Goal: Find contact information

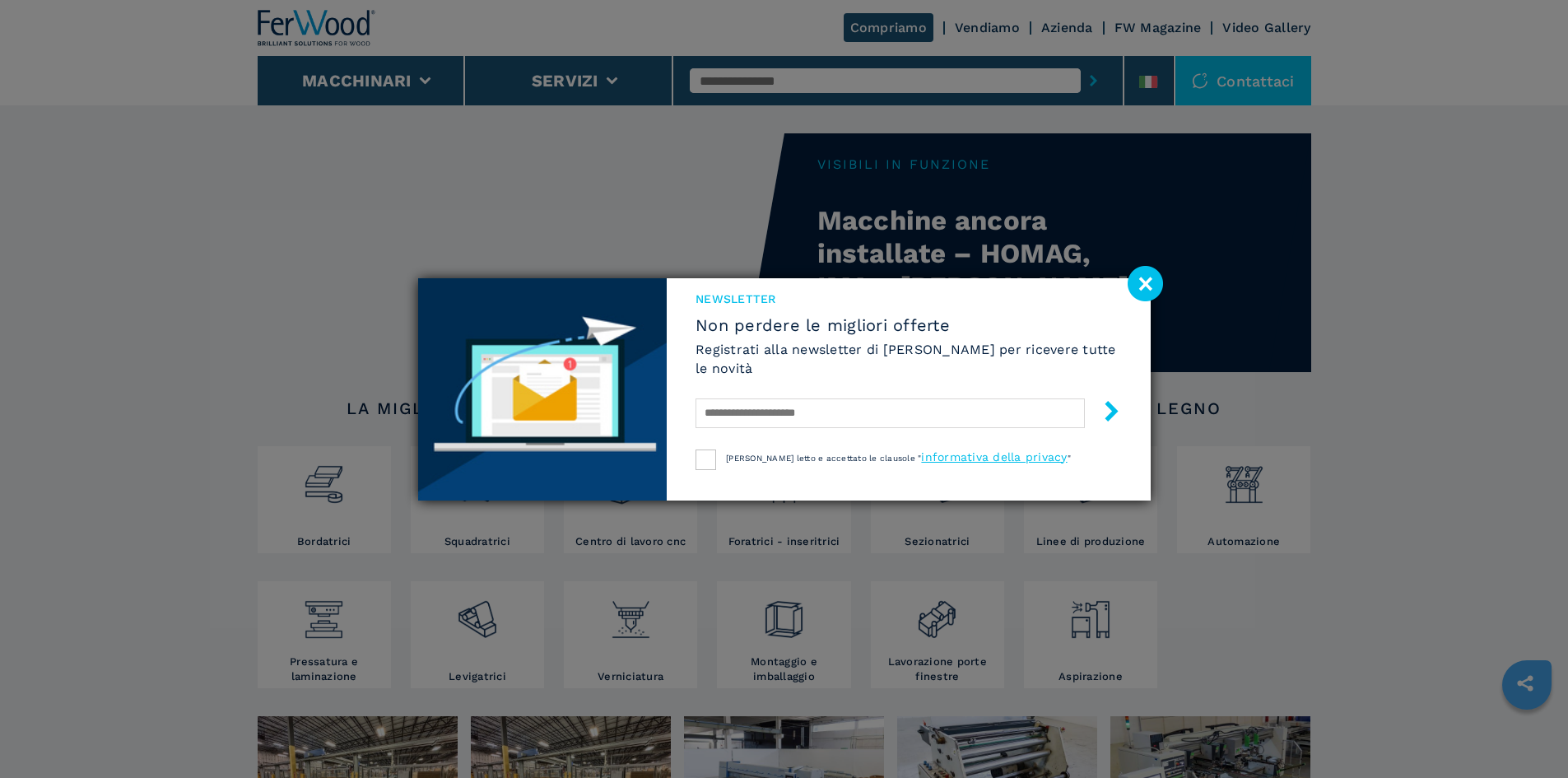
click at [1155, 283] on image at bounding box center [1144, 283] width 35 height 35
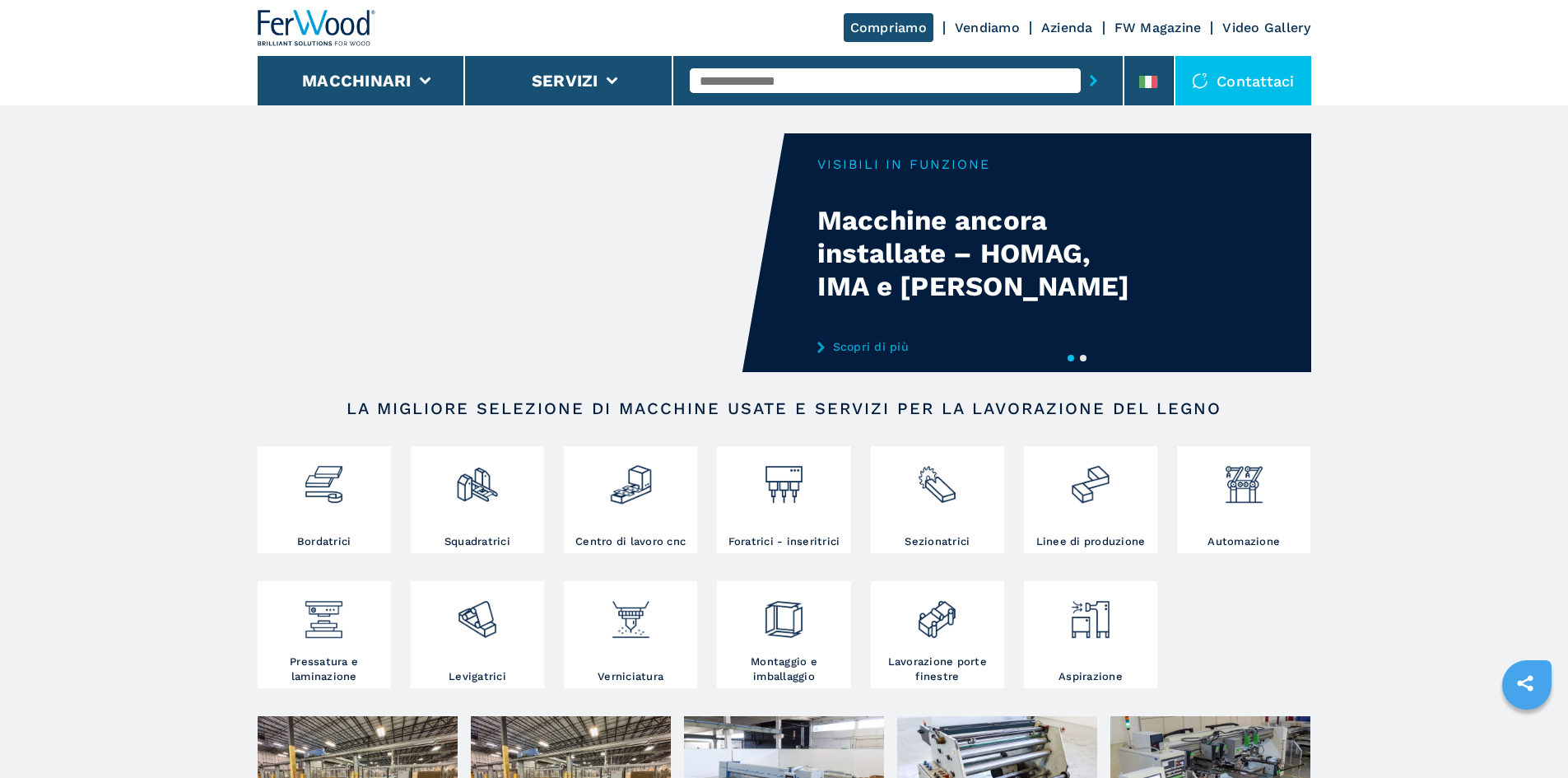
click at [1014, 25] on link "Vendiamo" at bounding box center [987, 27] width 65 height 15
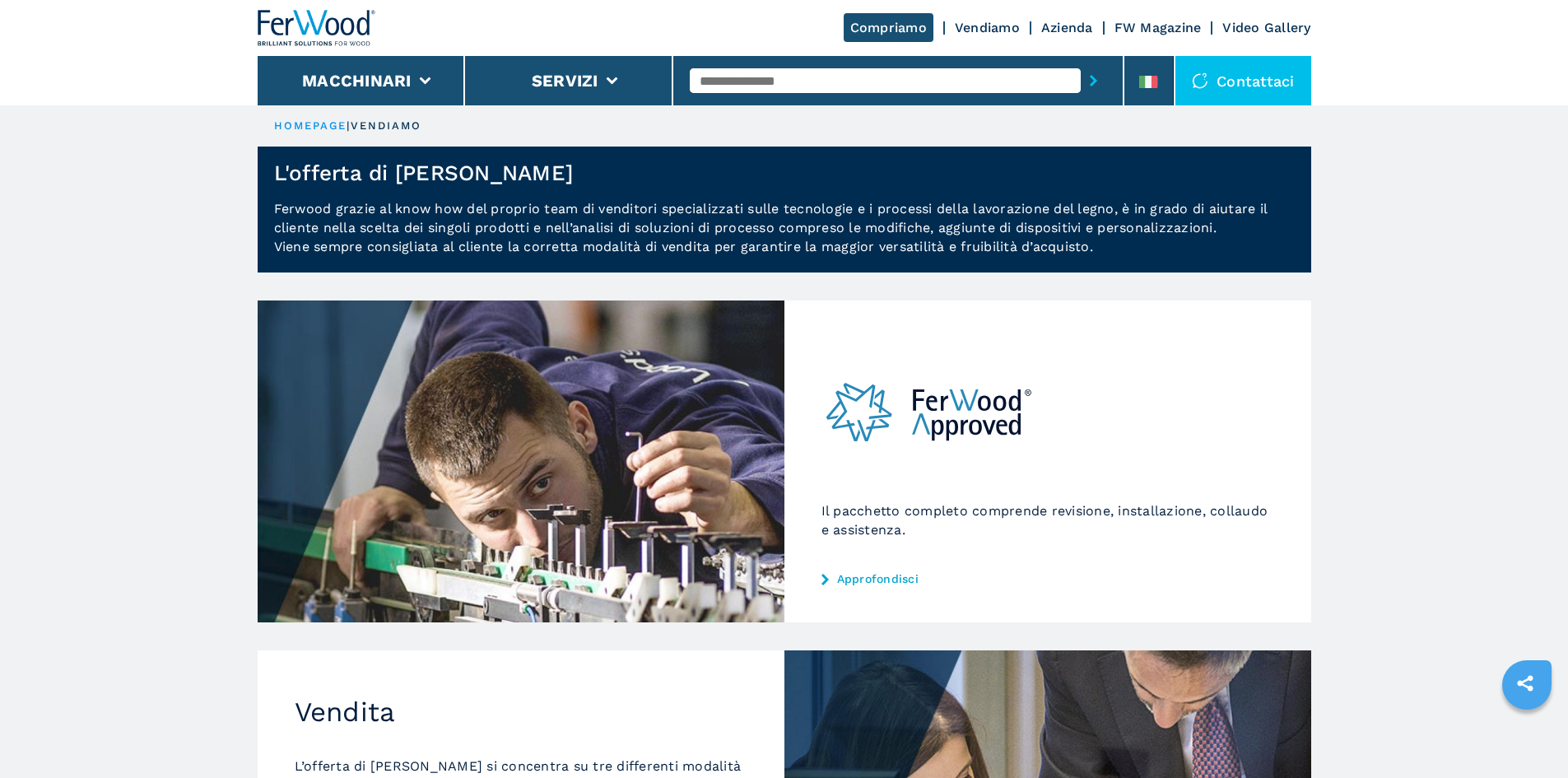
click at [1058, 25] on link "Azienda" at bounding box center [1066, 27] width 52 height 15
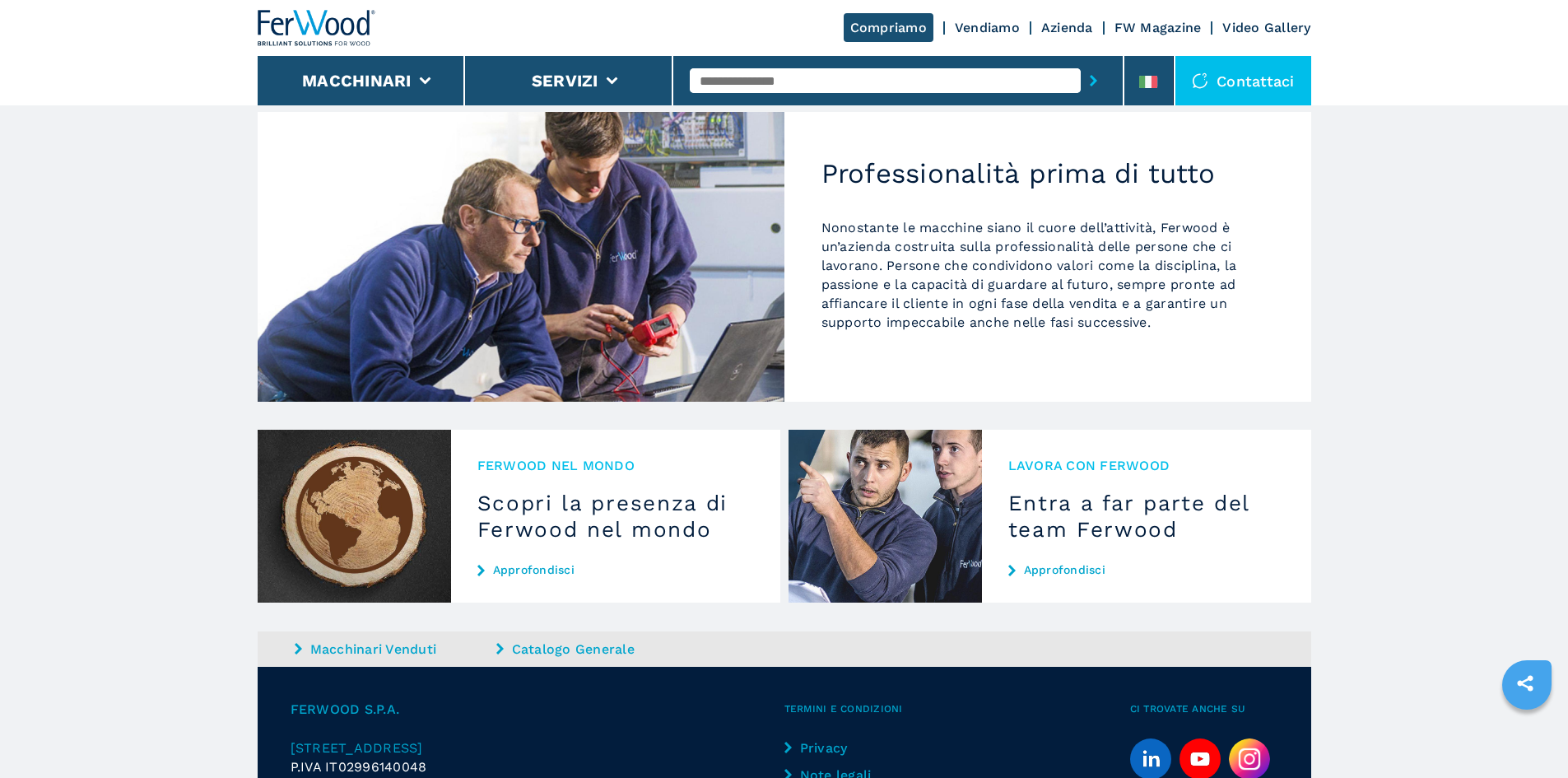
scroll to position [1542, 0]
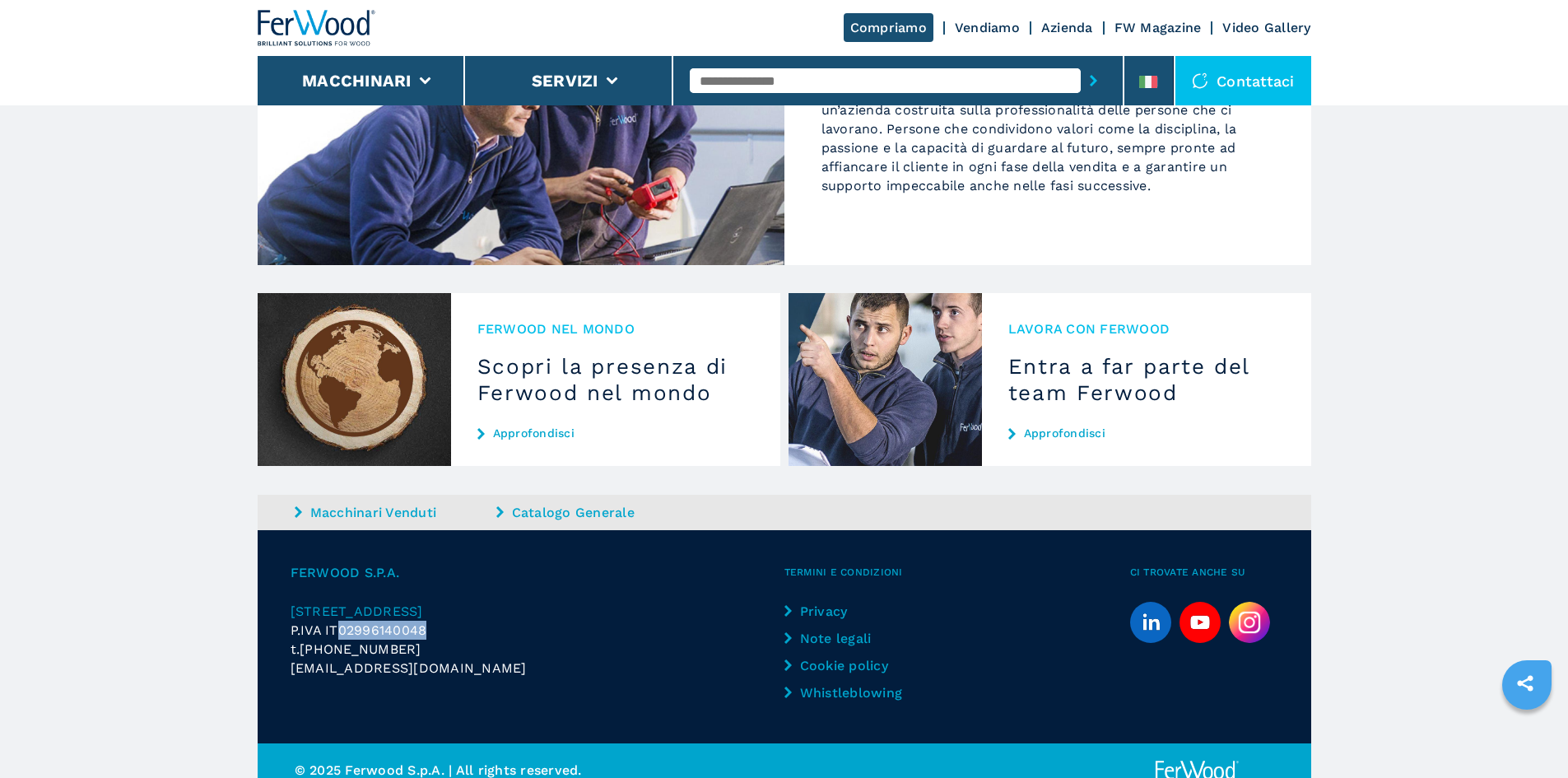
drag, startPoint x: 340, startPoint y: 609, endPoint x: 409, endPoint y: 611, distance: 69.0
click at [430, 621] on p "P.IVA IT02996140048" at bounding box center [537, 630] width 494 height 19
copy span "02996140048"
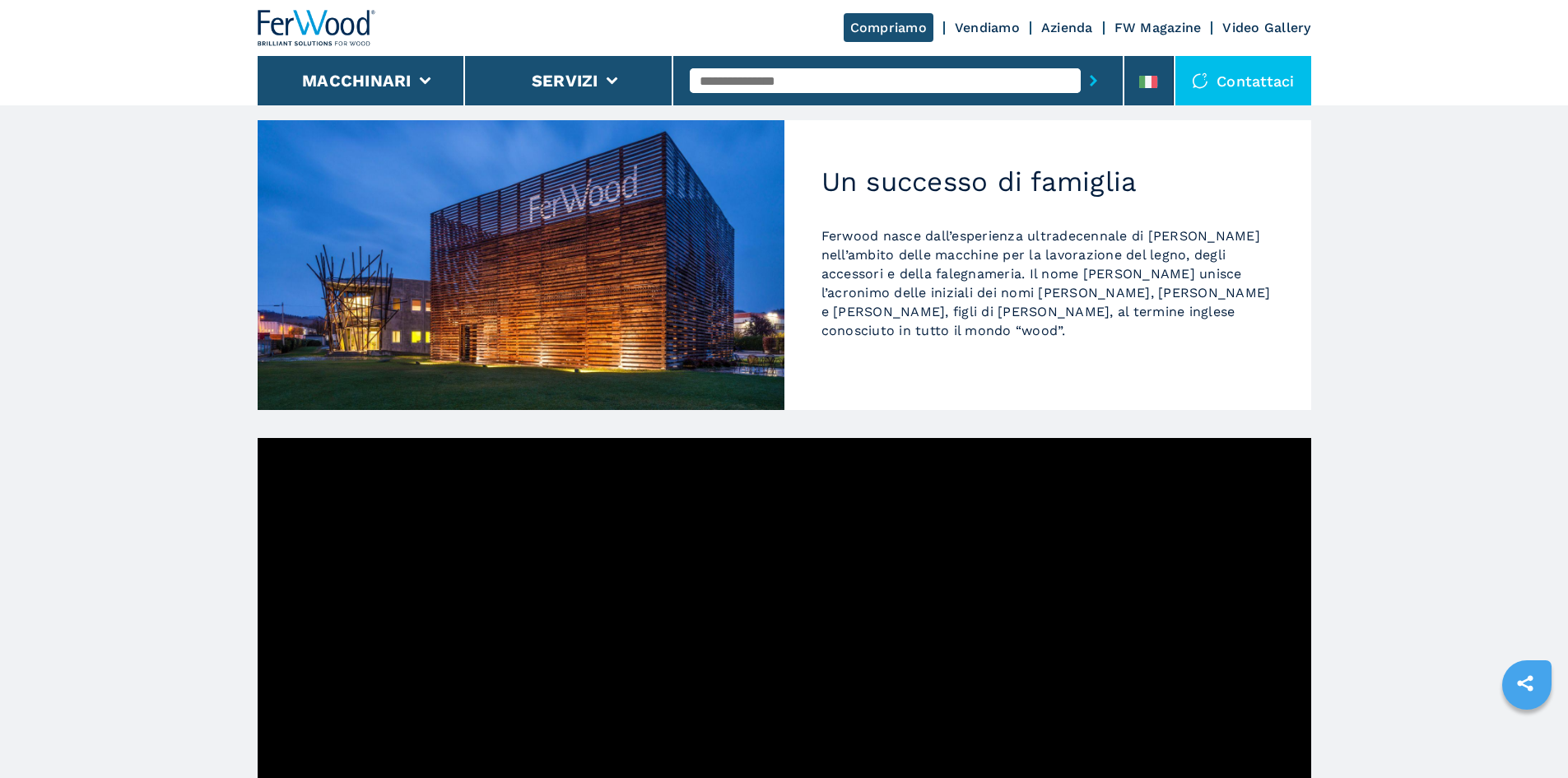
scroll to position [0, 0]
